Goal: Task Accomplishment & Management: Use online tool/utility

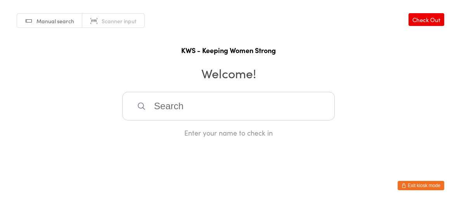
drag, startPoint x: 157, startPoint y: 104, endPoint x: 182, endPoint y: 113, distance: 27.0
click at [162, 106] on input "search" at bounding box center [228, 106] width 213 height 29
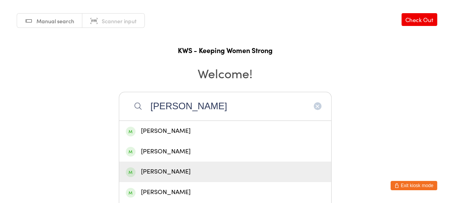
type input "[PERSON_NAME]"
click at [156, 169] on div "[PERSON_NAME]" at bounding box center [225, 172] width 199 height 10
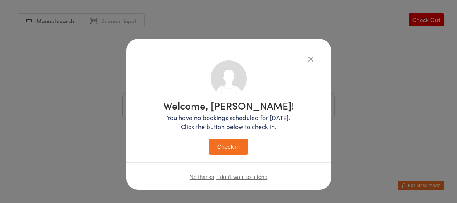
click at [223, 145] on button "Check in" at bounding box center [228, 147] width 39 height 16
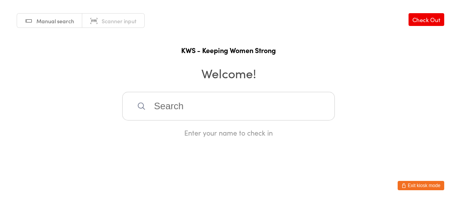
click at [195, 112] on input "search" at bounding box center [228, 106] width 213 height 29
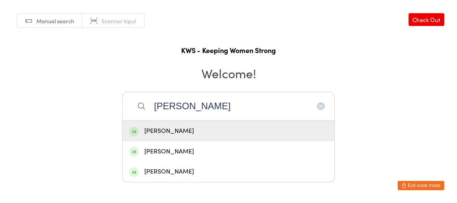
type input "[PERSON_NAME]"
click at [187, 125] on div "[PERSON_NAME]" at bounding box center [229, 131] width 212 height 21
click at [187, 125] on div "[PERSON_NAME] [PERSON_NAME] [PERSON_NAME] Enter your name to check in" at bounding box center [228, 115] width 213 height 46
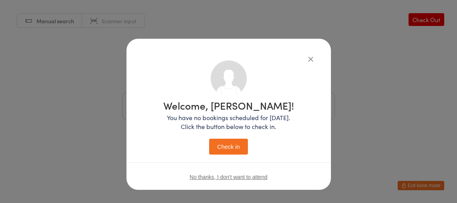
click at [221, 147] on button "Check in" at bounding box center [228, 147] width 39 height 16
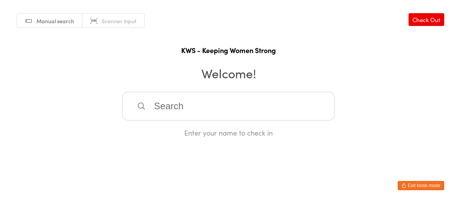
click at [149, 104] on input "search" at bounding box center [228, 106] width 213 height 29
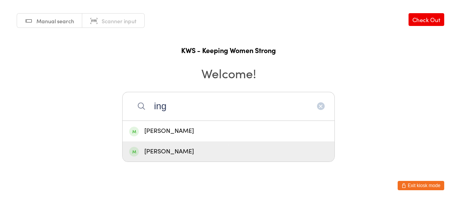
type input "ing"
click at [183, 150] on div "[PERSON_NAME]" at bounding box center [228, 152] width 199 height 10
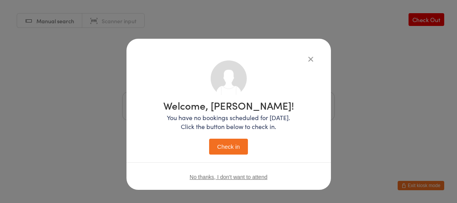
click at [219, 146] on button "Check in" at bounding box center [228, 147] width 39 height 16
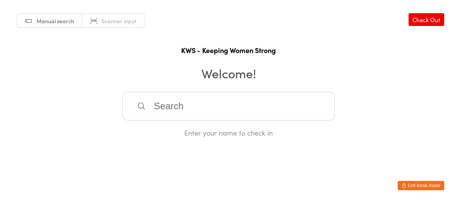
drag, startPoint x: 185, startPoint y: 161, endPoint x: 179, endPoint y: 151, distance: 12.2
click at [185, 161] on html "You have now entered Kiosk Mode. Members will be able to check themselves in us…" at bounding box center [228, 101] width 457 height 203
click at [146, 103] on input "search" at bounding box center [228, 106] width 213 height 29
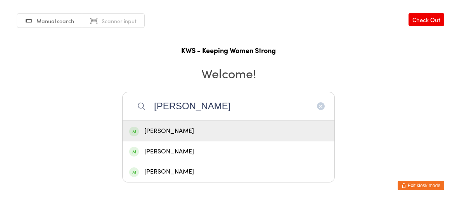
type input "[PERSON_NAME]"
click at [136, 132] on span at bounding box center [134, 132] width 10 height 10
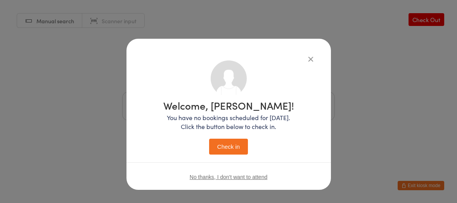
click at [223, 150] on button "Check in" at bounding box center [228, 147] width 39 height 16
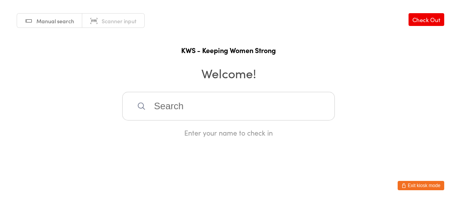
click at [217, 101] on input "search" at bounding box center [228, 106] width 213 height 29
click at [205, 111] on input "search" at bounding box center [228, 106] width 213 height 29
type input "nas"
click at [173, 132] on div "[PERSON_NAME]" at bounding box center [228, 131] width 199 height 10
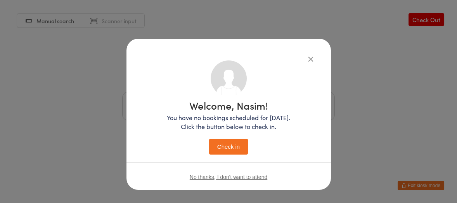
click at [226, 148] on button "Check in" at bounding box center [228, 147] width 39 height 16
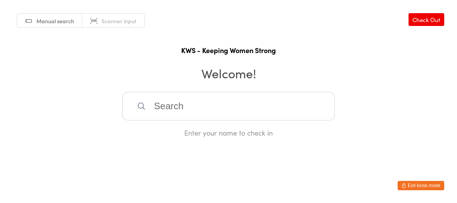
click at [189, 112] on input "search" at bounding box center [228, 106] width 213 height 29
click at [189, 111] on input "search" at bounding box center [228, 106] width 213 height 29
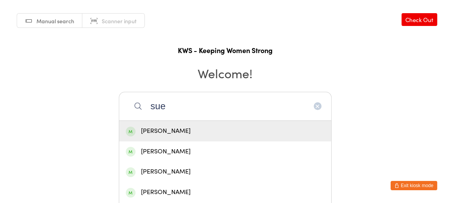
type input "sue"
click at [162, 131] on div "[PERSON_NAME]" at bounding box center [225, 131] width 199 height 10
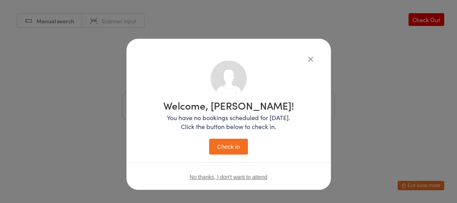
click at [231, 146] on button "Check in" at bounding box center [228, 147] width 39 height 16
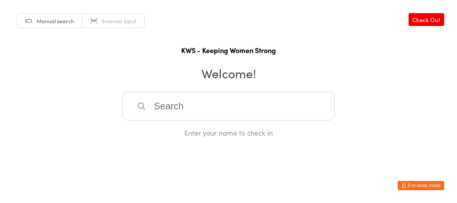
click at [230, 115] on input "search" at bounding box center [228, 106] width 213 height 29
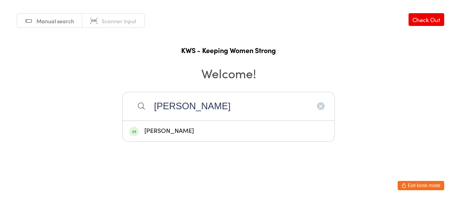
type input "[PERSON_NAME]"
click at [231, 133] on div "[PERSON_NAME]" at bounding box center [228, 131] width 199 height 10
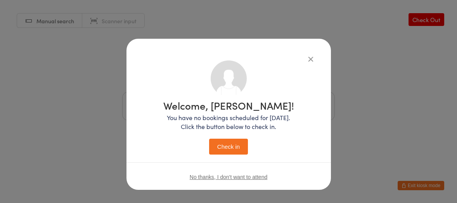
click at [232, 144] on button "Check in" at bounding box center [228, 147] width 39 height 16
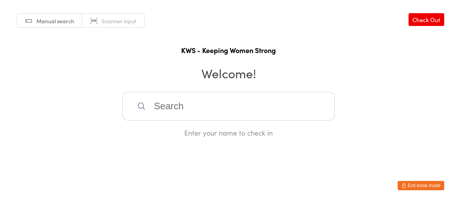
click at [222, 95] on input "search" at bounding box center [228, 106] width 213 height 29
drag, startPoint x: 211, startPoint y: 64, endPoint x: 219, endPoint y: 62, distance: 8.5
click at [211, 64] on h2 "Welcome!" at bounding box center [229, 72] width 442 height 17
click at [150, 98] on input "search" at bounding box center [228, 106] width 213 height 29
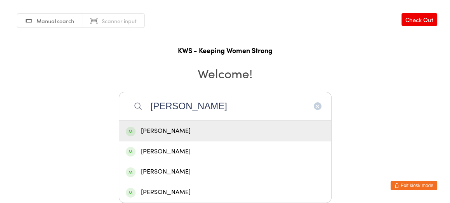
type input "[PERSON_NAME]"
click at [154, 130] on div "[PERSON_NAME]" at bounding box center [225, 131] width 199 height 10
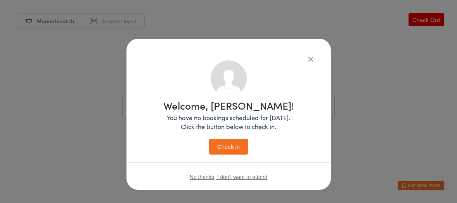
click at [213, 149] on button "Check in" at bounding box center [228, 147] width 39 height 16
